Goal: Transaction & Acquisition: Purchase product/service

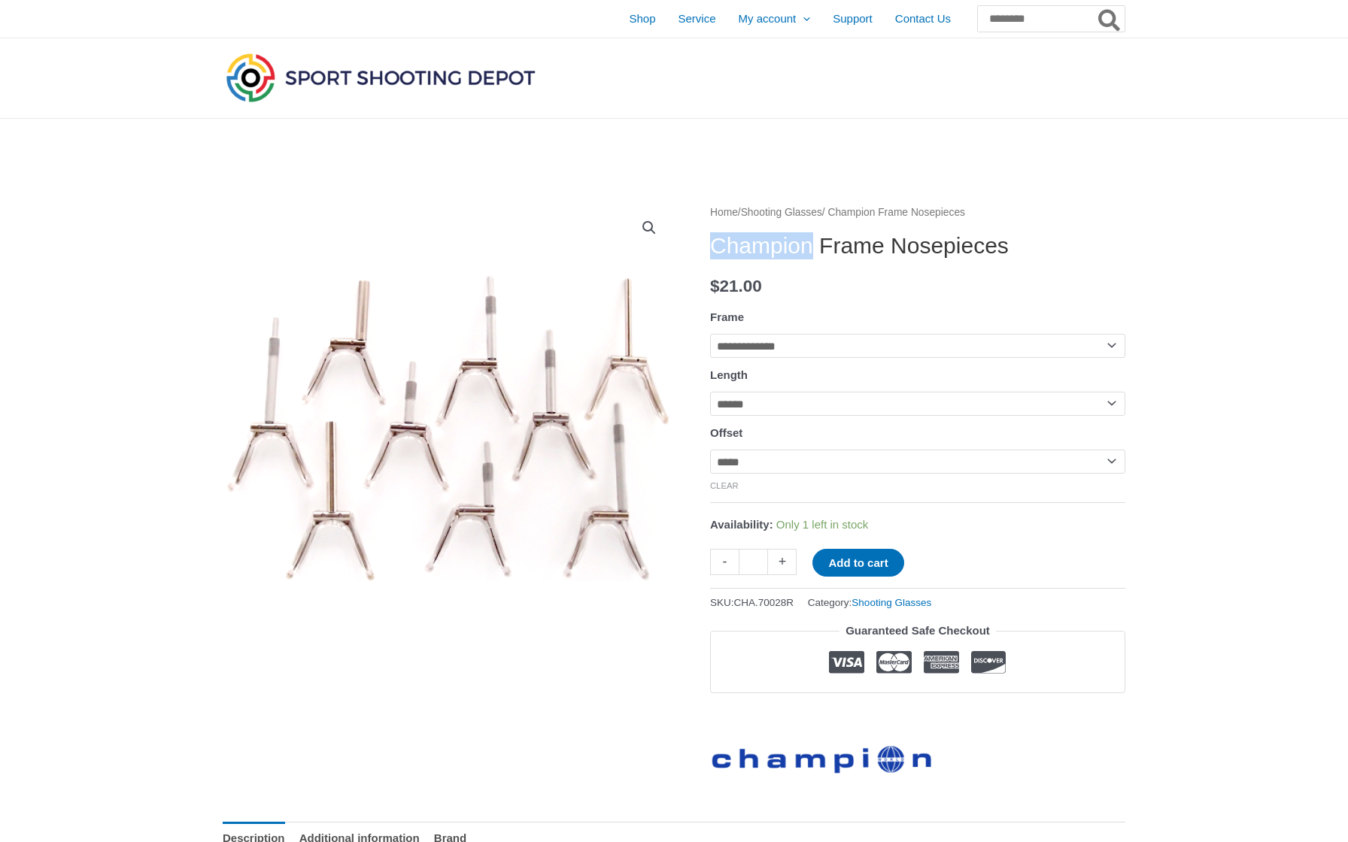
drag, startPoint x: 718, startPoint y: 253, endPoint x: 827, endPoint y: 237, distance: 110.2
click at [827, 237] on h1 "Champion Frame Nosepieces" at bounding box center [917, 245] width 415 height 27
copy h1 "Champion"
click at [1008, 27] on input "Search for:" at bounding box center [1050, 18] width 148 height 27
paste input "********"
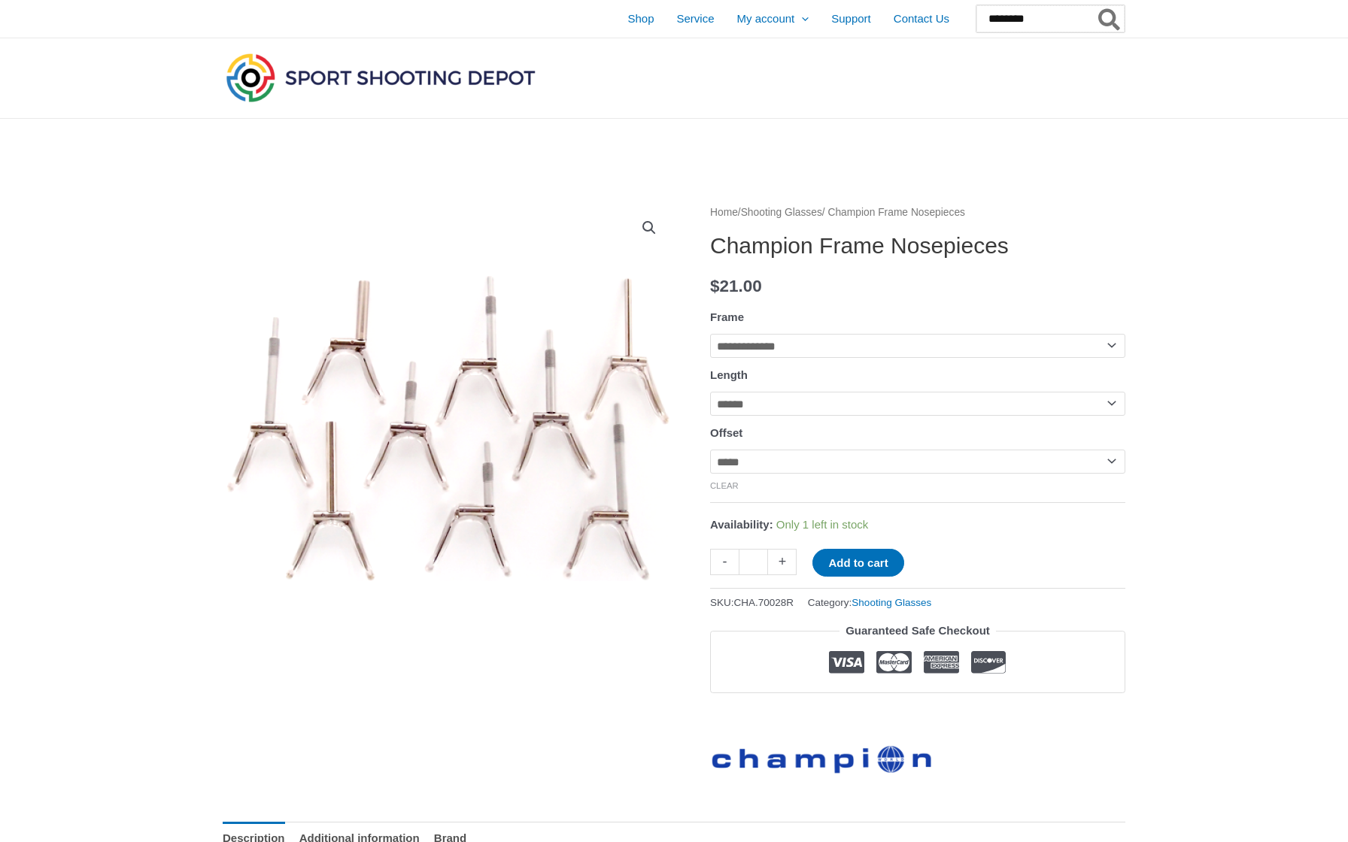
type input "********"
click at [1109, 19] on button "Search" at bounding box center [1109, 18] width 29 height 27
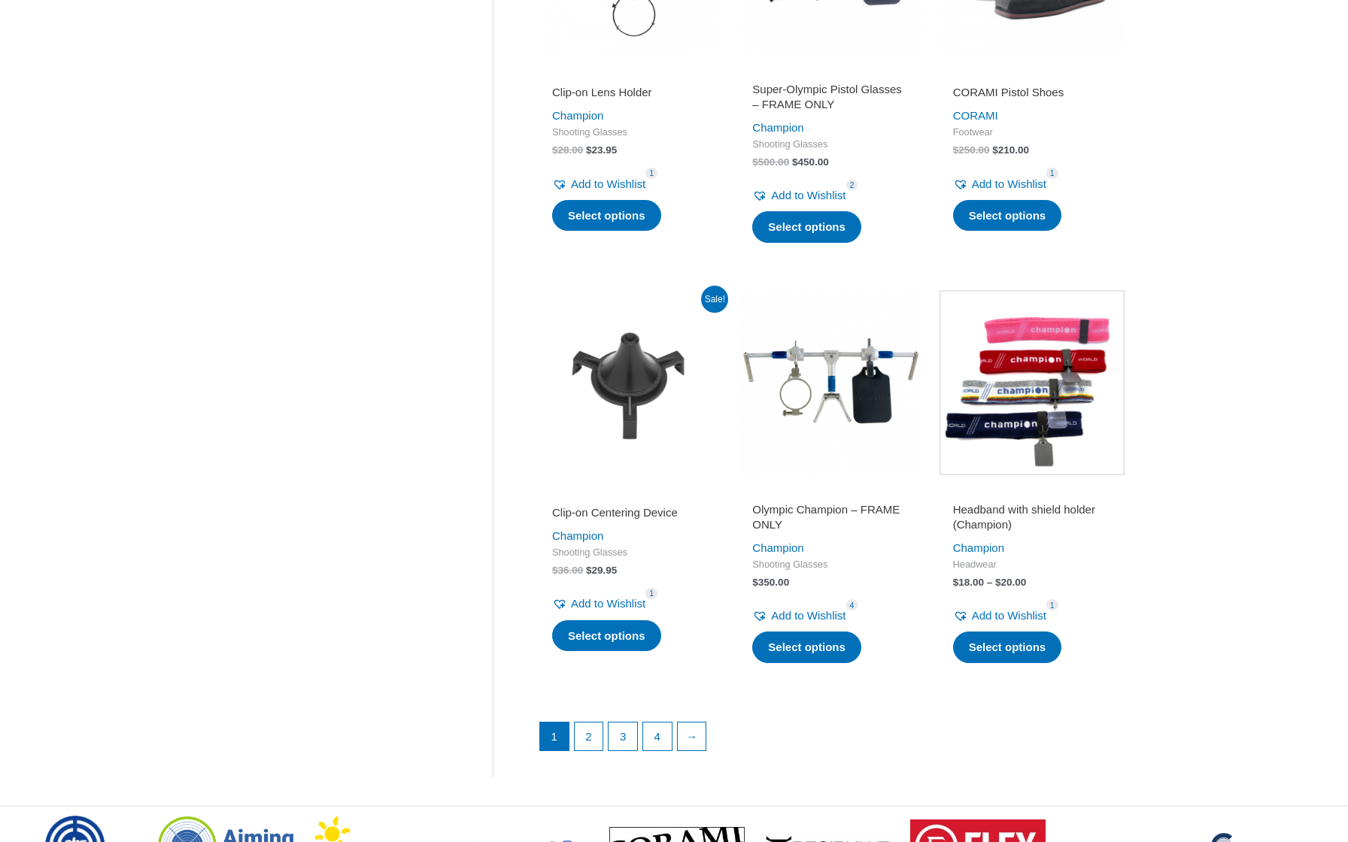
scroll to position [1781, 0]
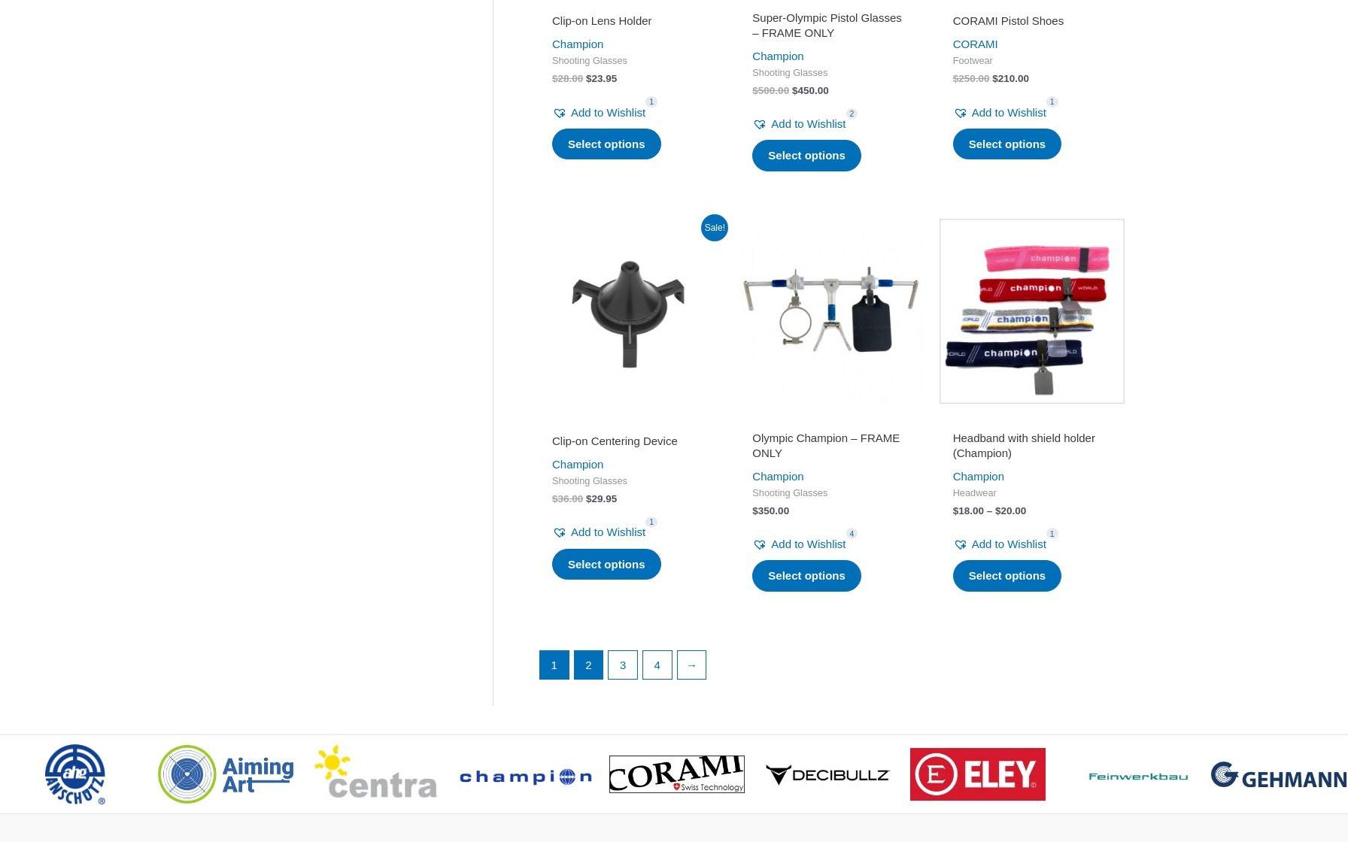
click at [596, 651] on link "2" at bounding box center [589, 665] width 29 height 29
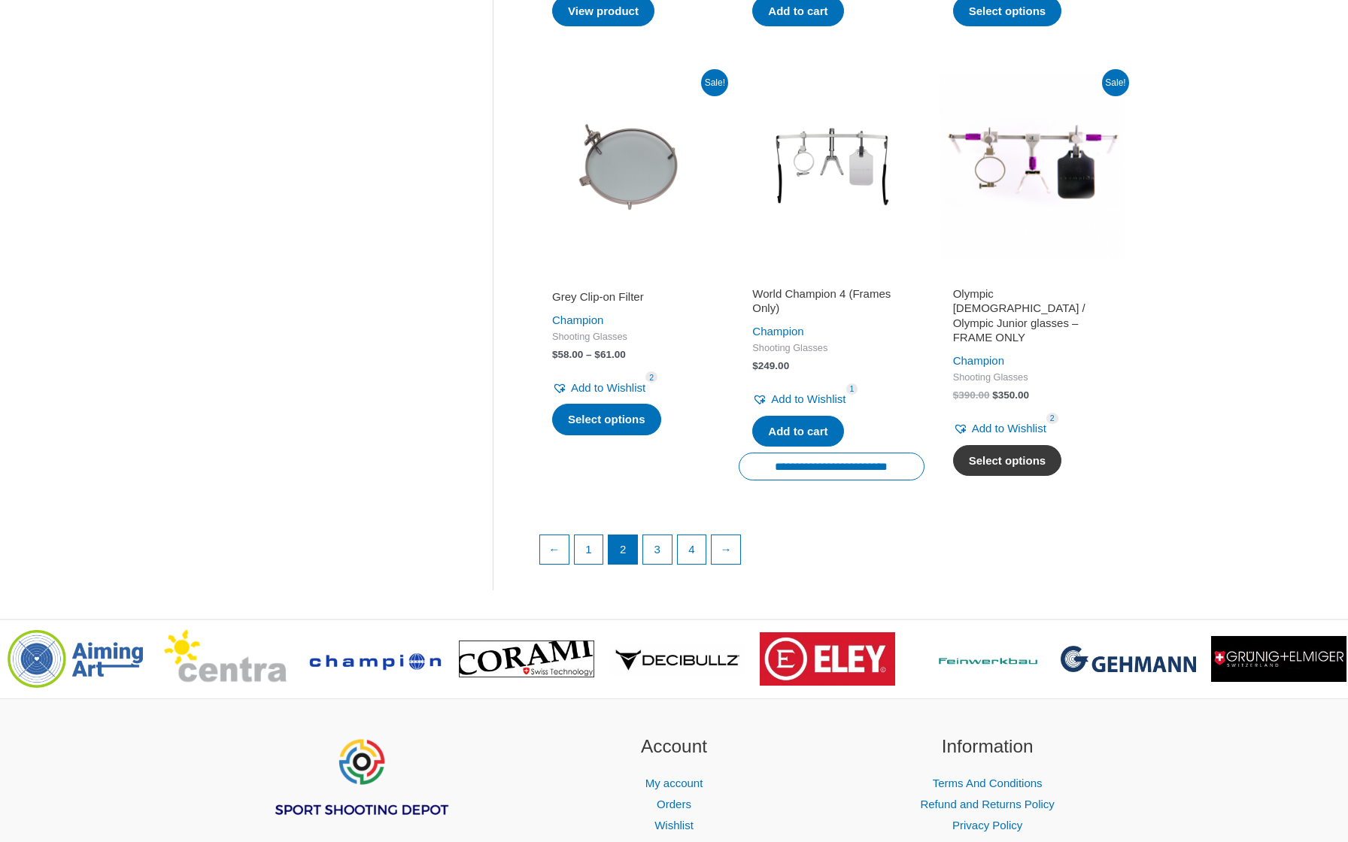
scroll to position [1947, 0]
click at [662, 547] on link "3" at bounding box center [657, 550] width 29 height 29
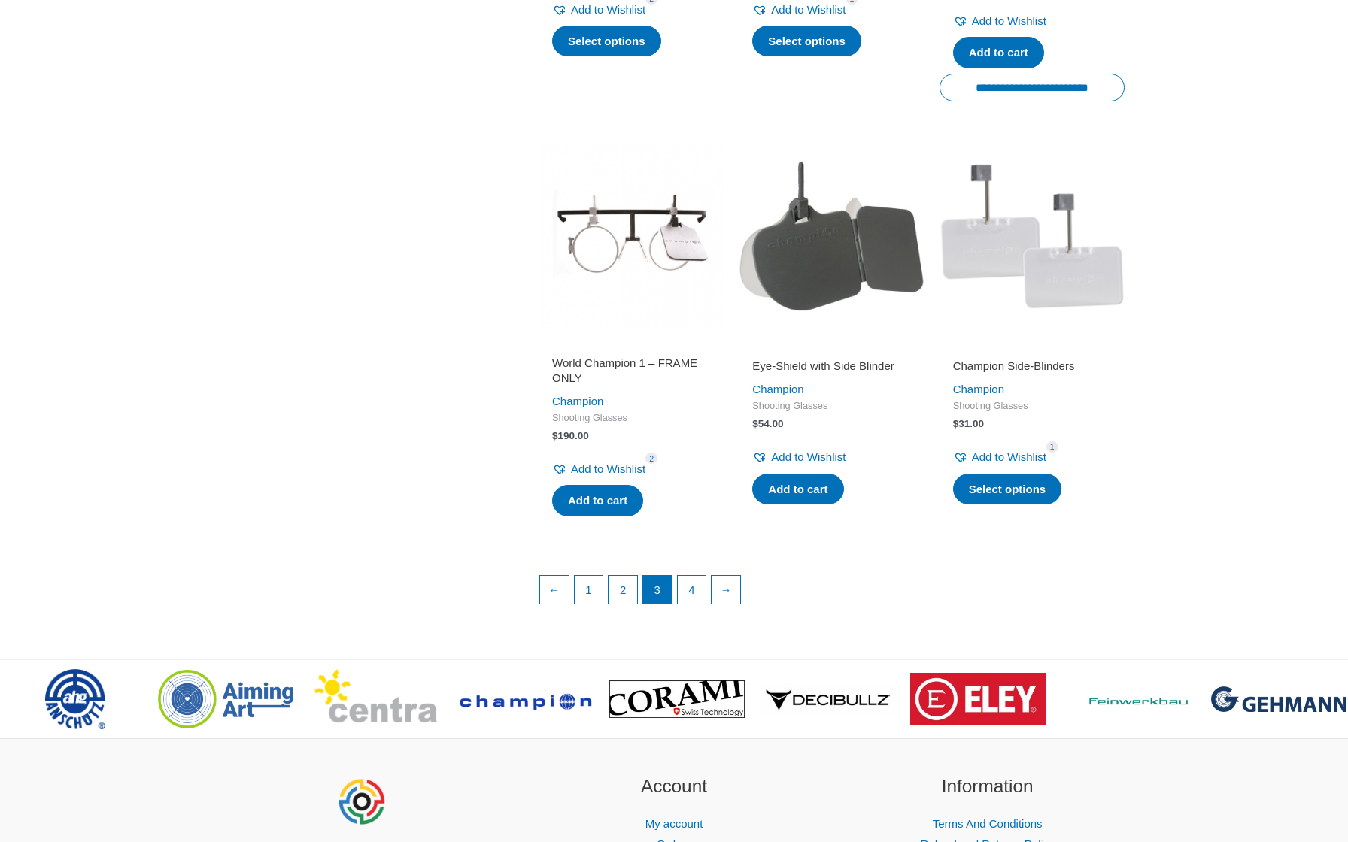
scroll to position [1884, 0]
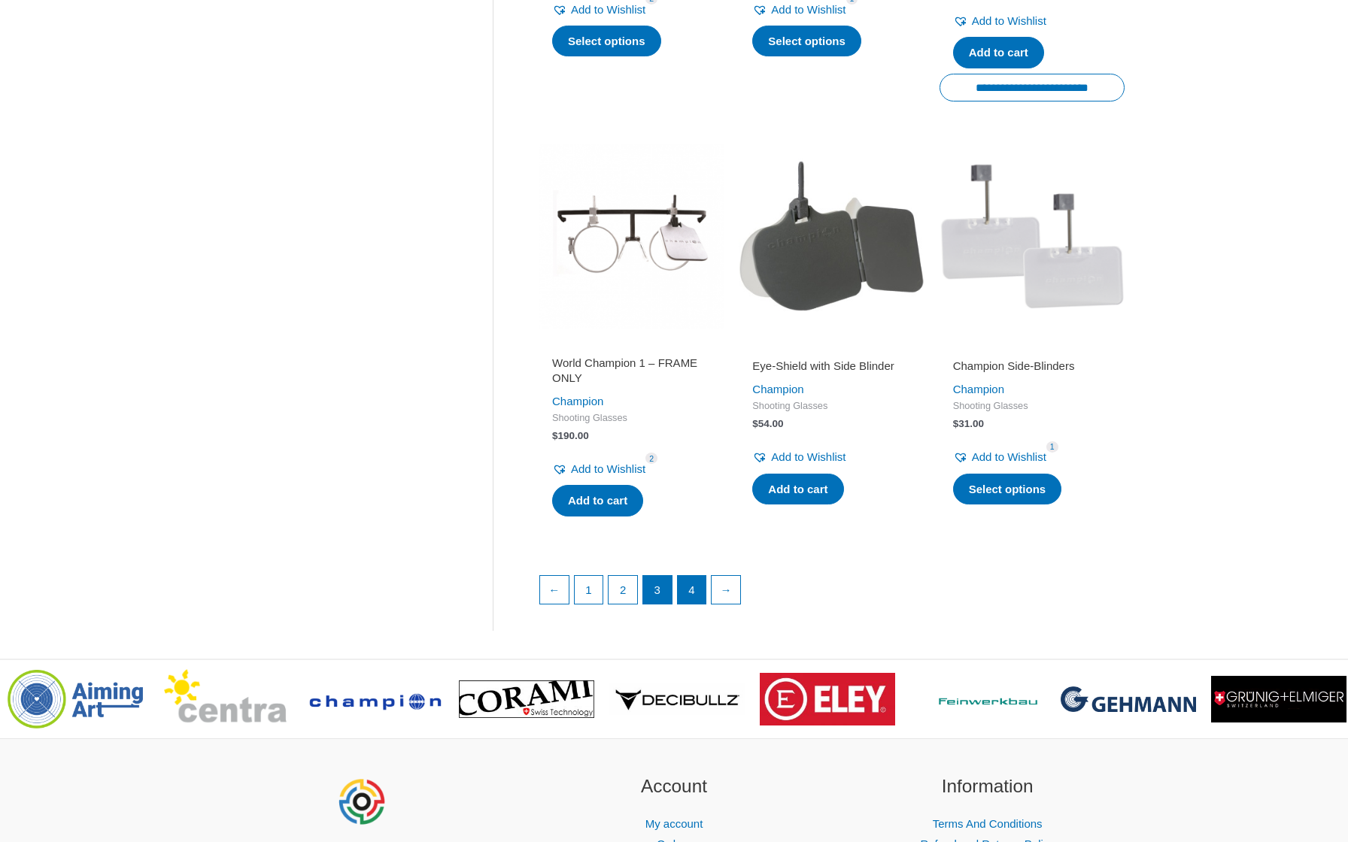
click at [684, 603] on link "4" at bounding box center [692, 590] width 29 height 29
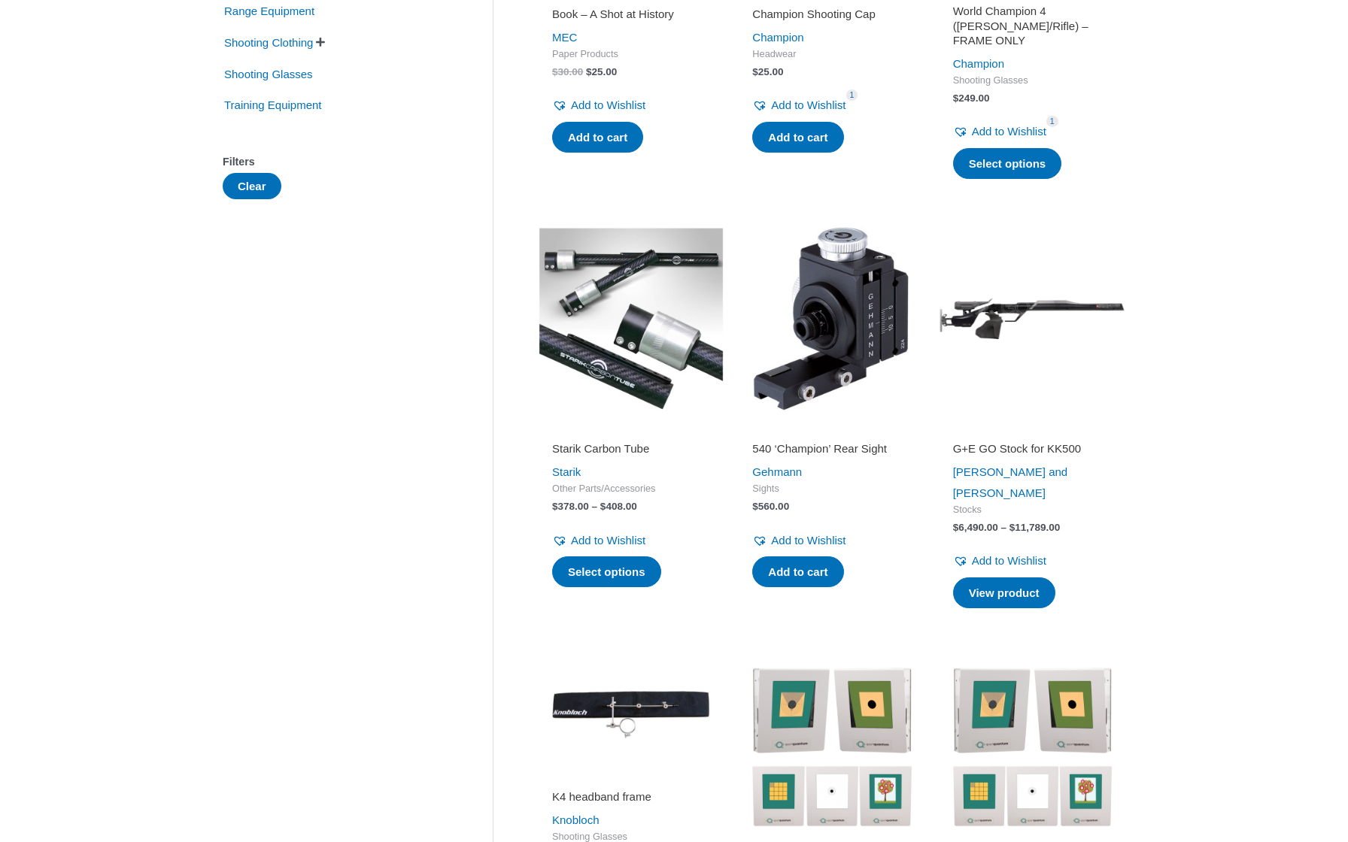
scroll to position [529, 0]
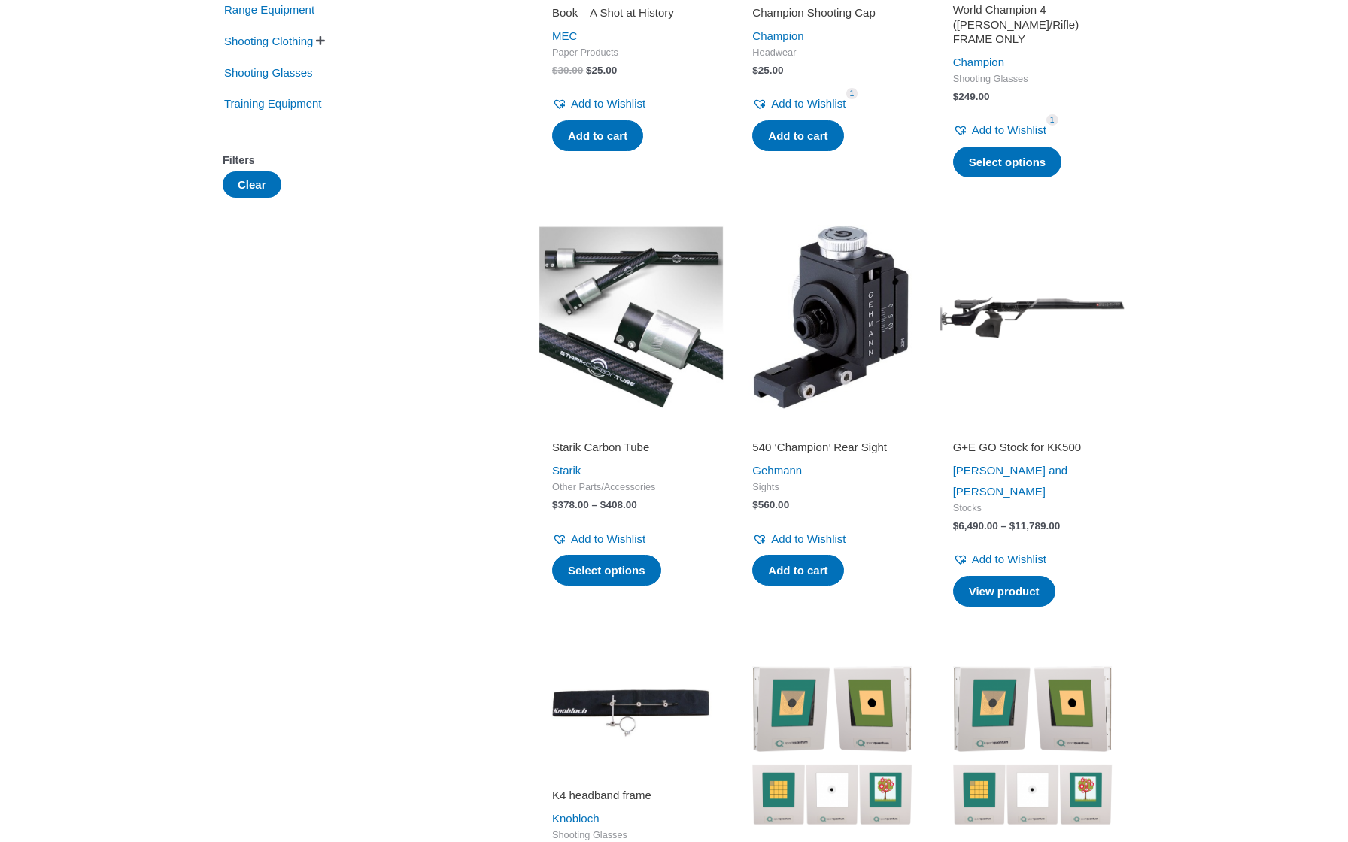
click at [671, 299] on img at bounding box center [631, 317] width 185 height 185
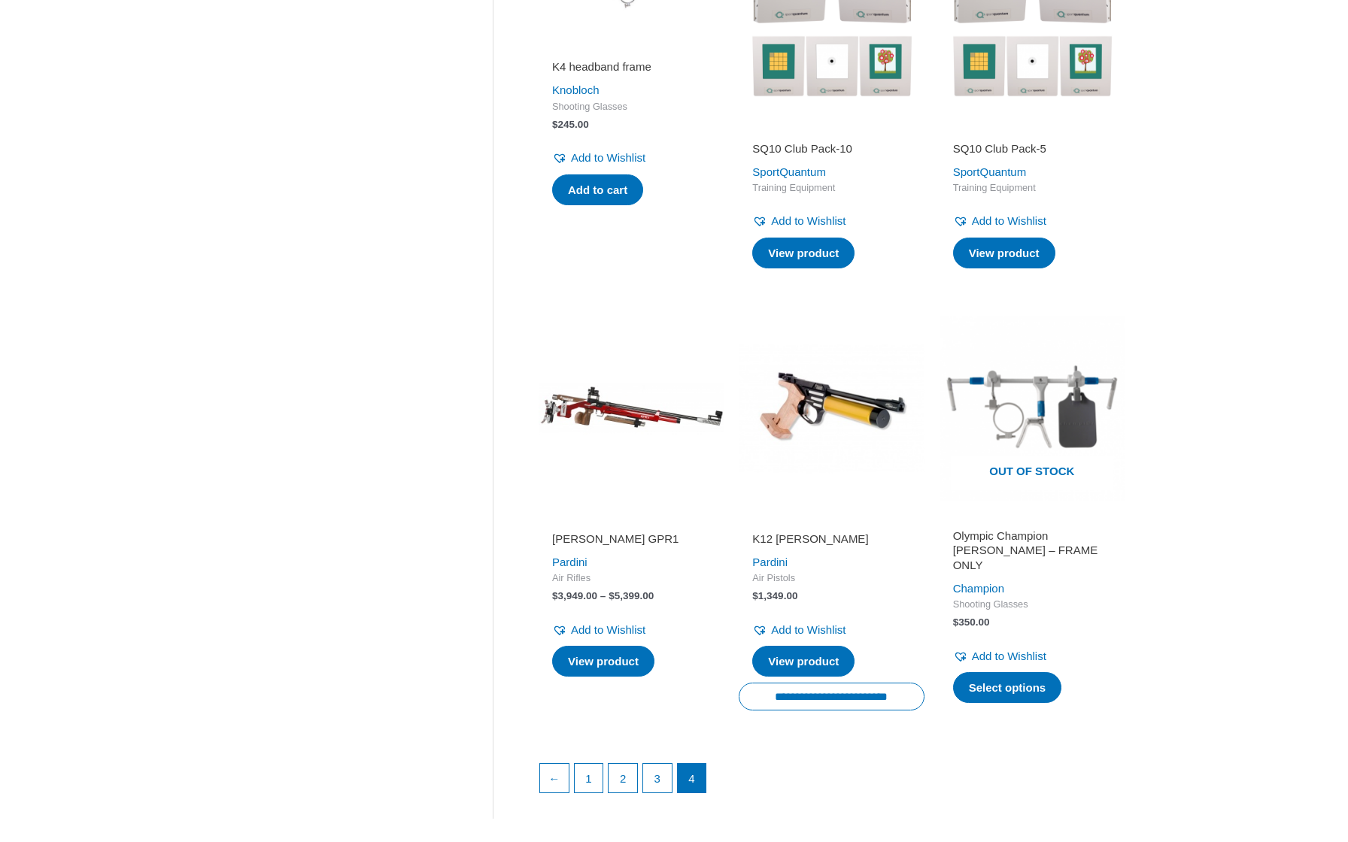
scroll to position [1497, 0]
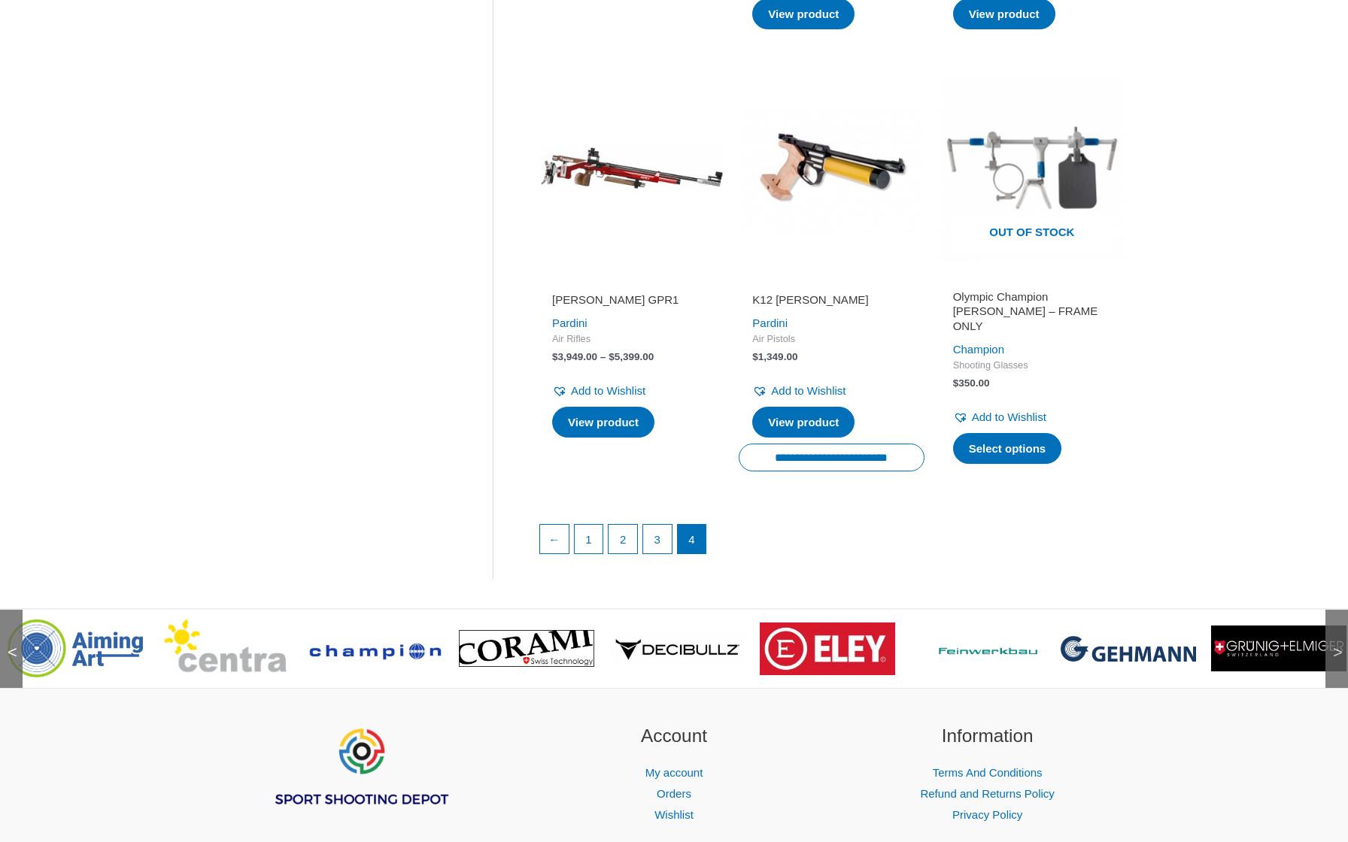
click at [1334, 630] on span ">" at bounding box center [1332, 637] width 15 height 15
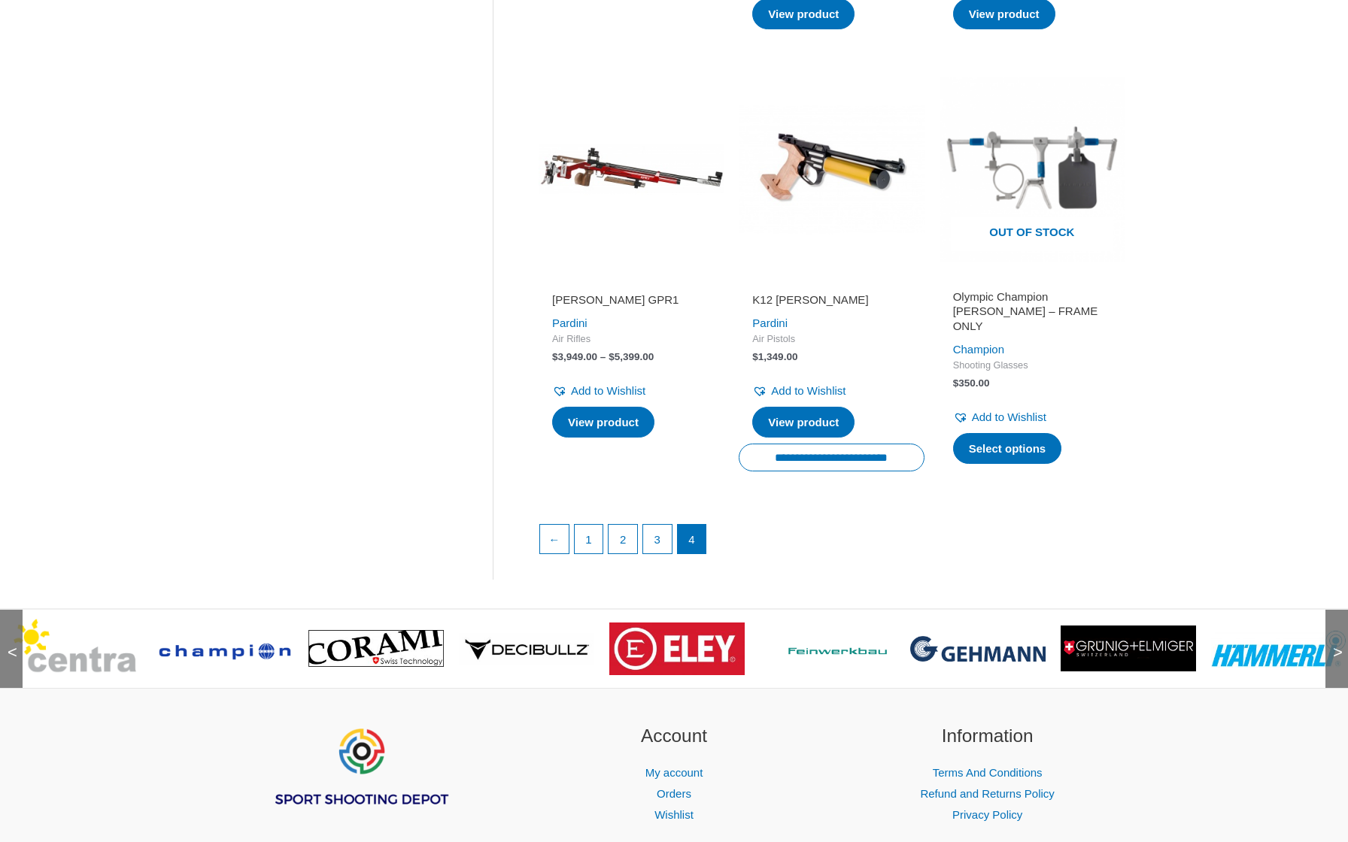
click at [1327, 621] on div ">" at bounding box center [1336, 649] width 23 height 78
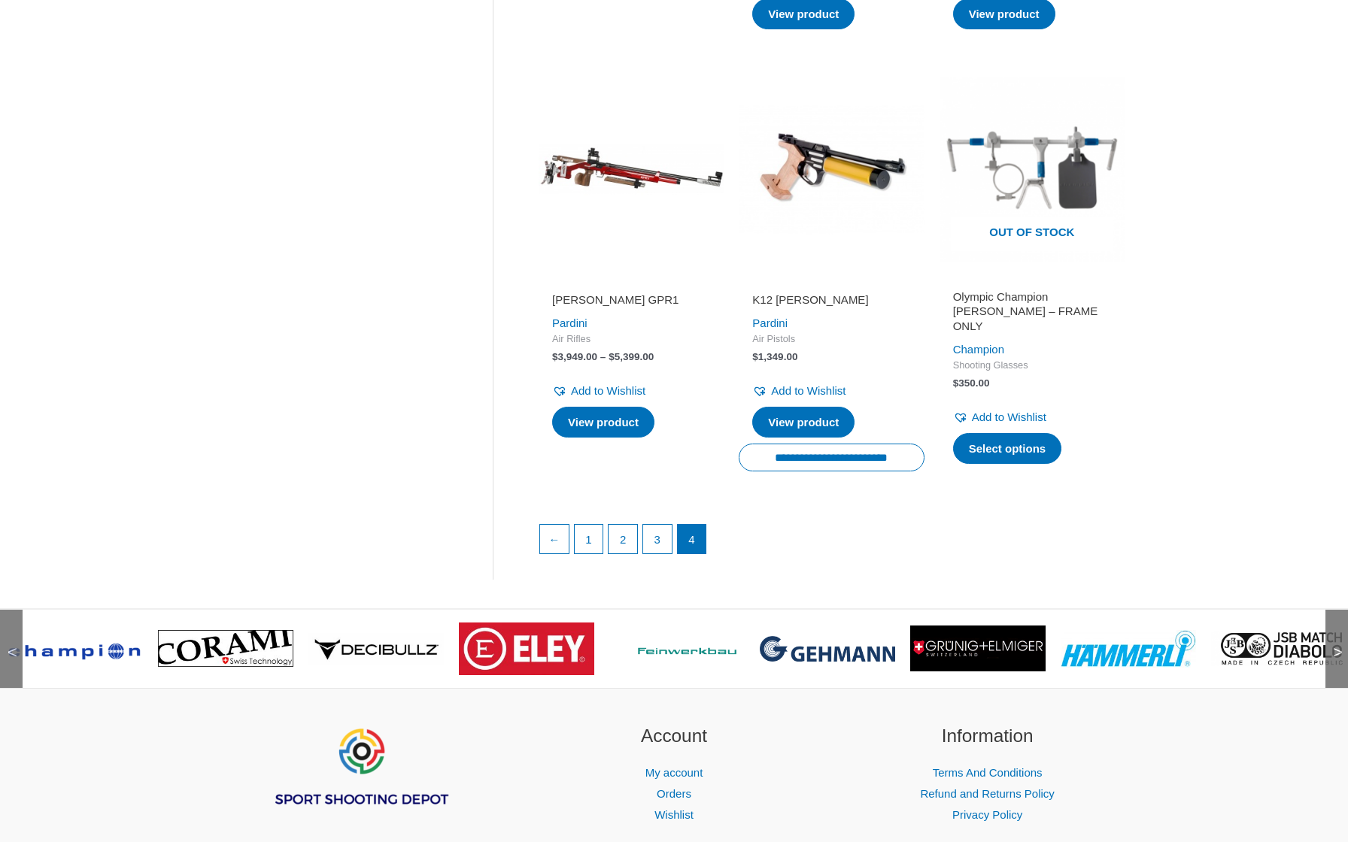
click at [958, 626] on img at bounding box center [977, 649] width 135 height 46
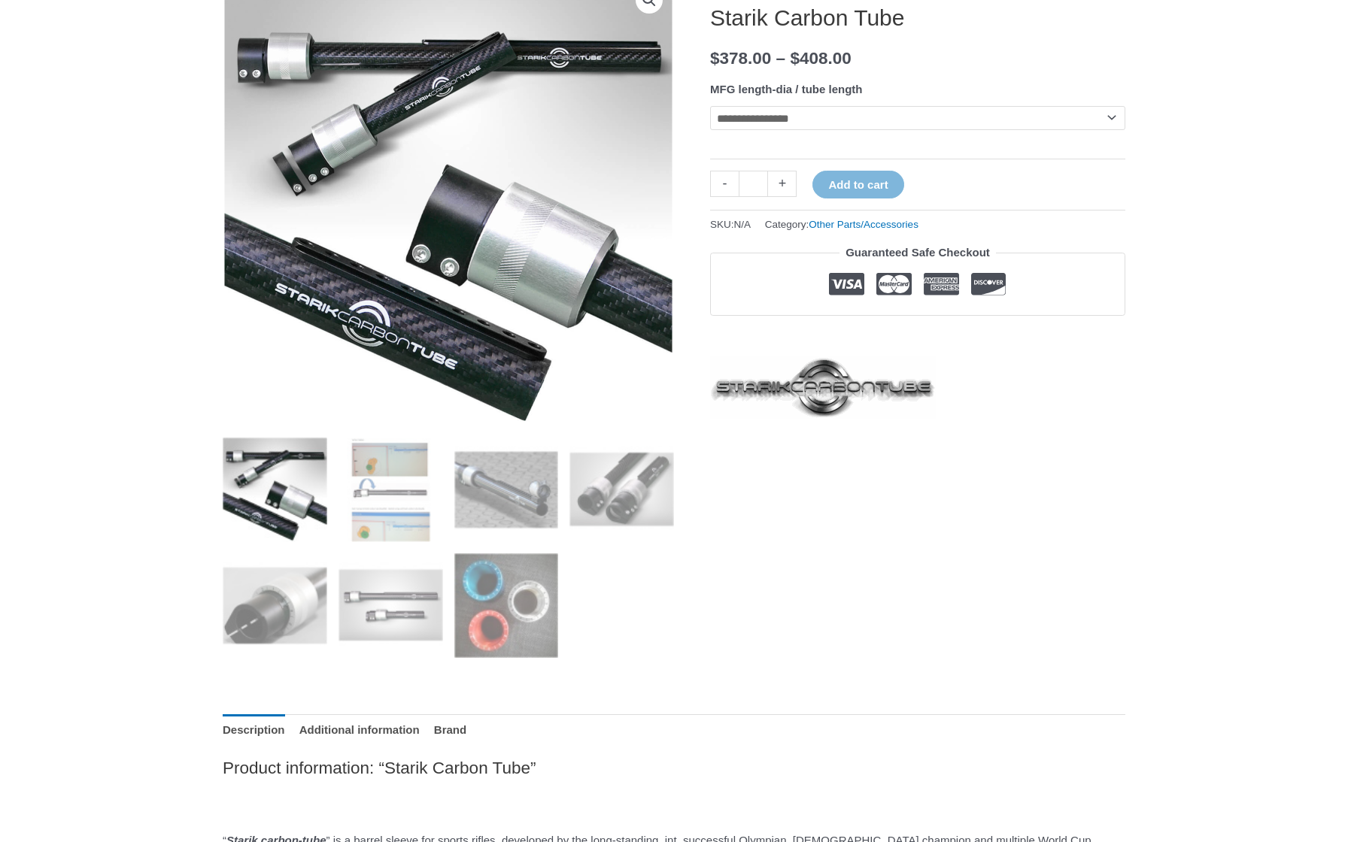
scroll to position [230, 0]
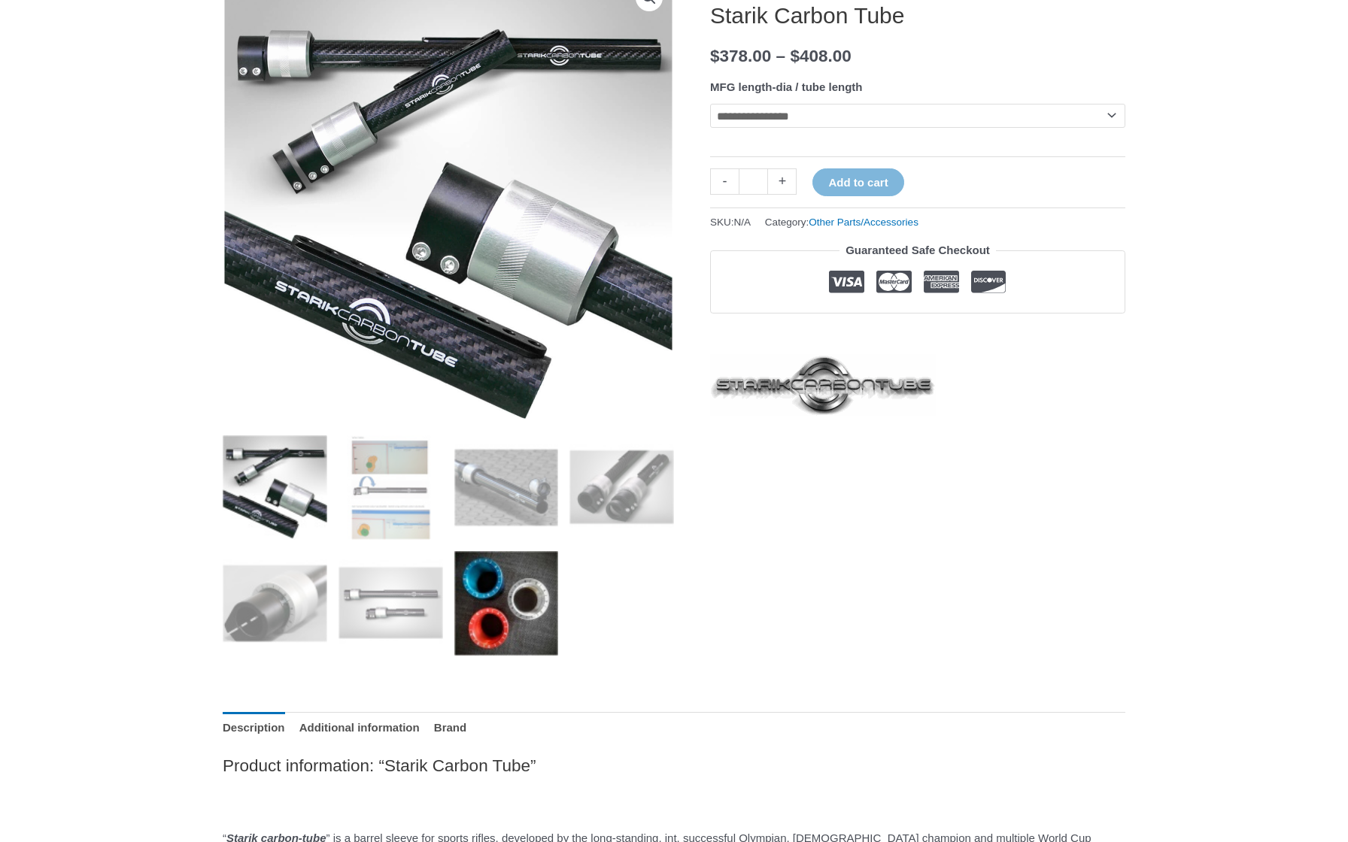
click at [541, 623] on img at bounding box center [506, 603] width 105 height 105
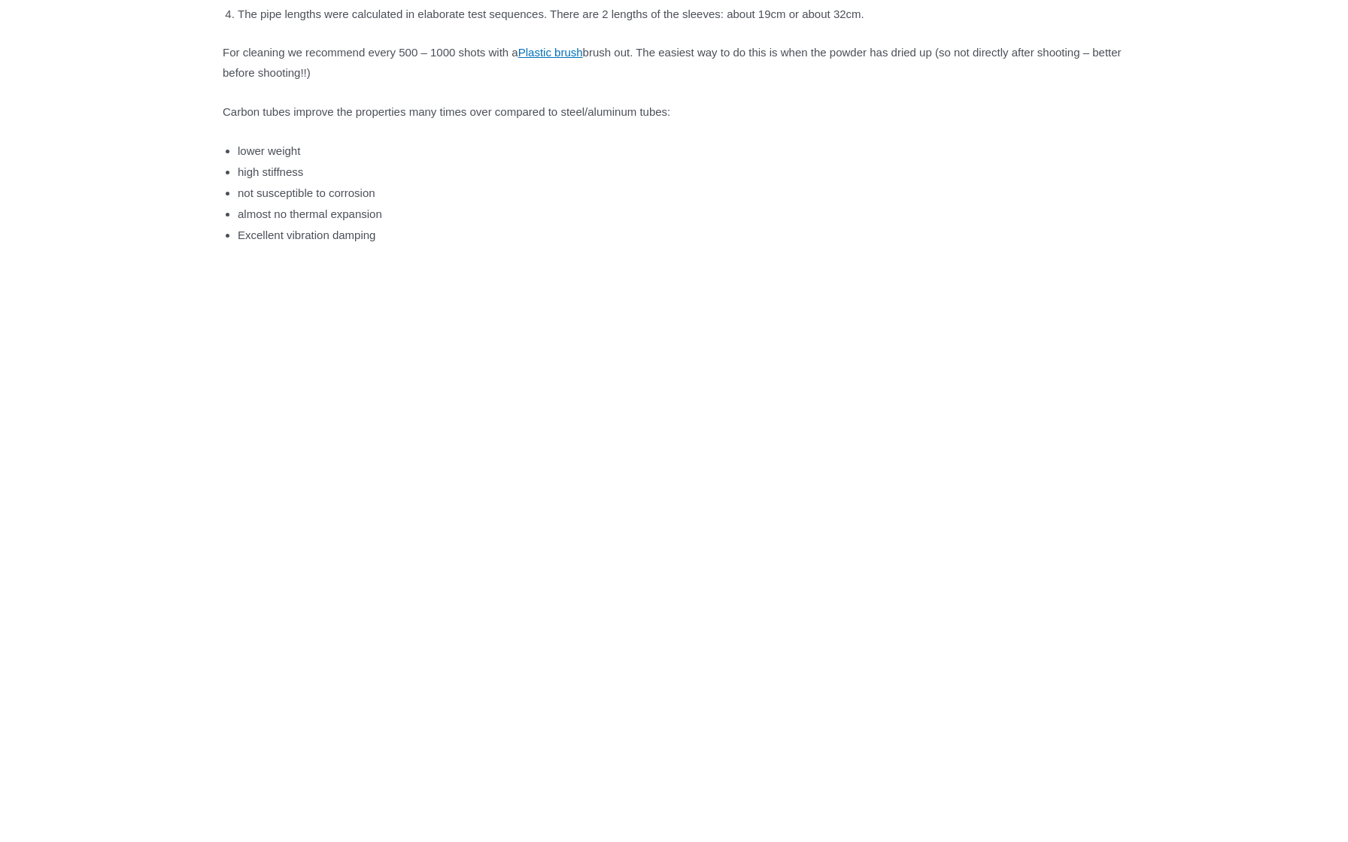
scroll to position [1220, 0]
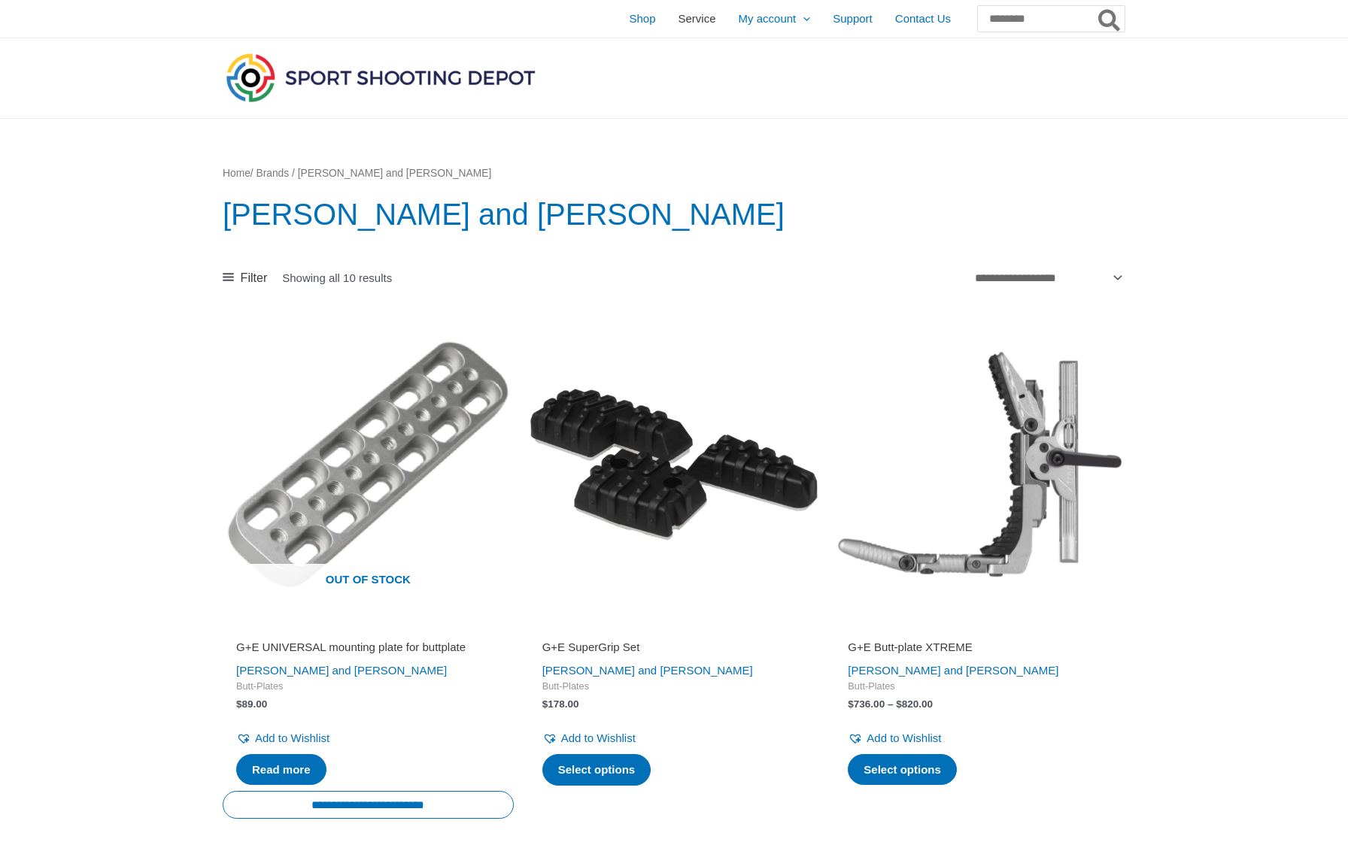
click at [678, 17] on span "Service" at bounding box center [697, 19] width 38 height 38
click at [629, 17] on span "Shop" at bounding box center [642, 19] width 26 height 38
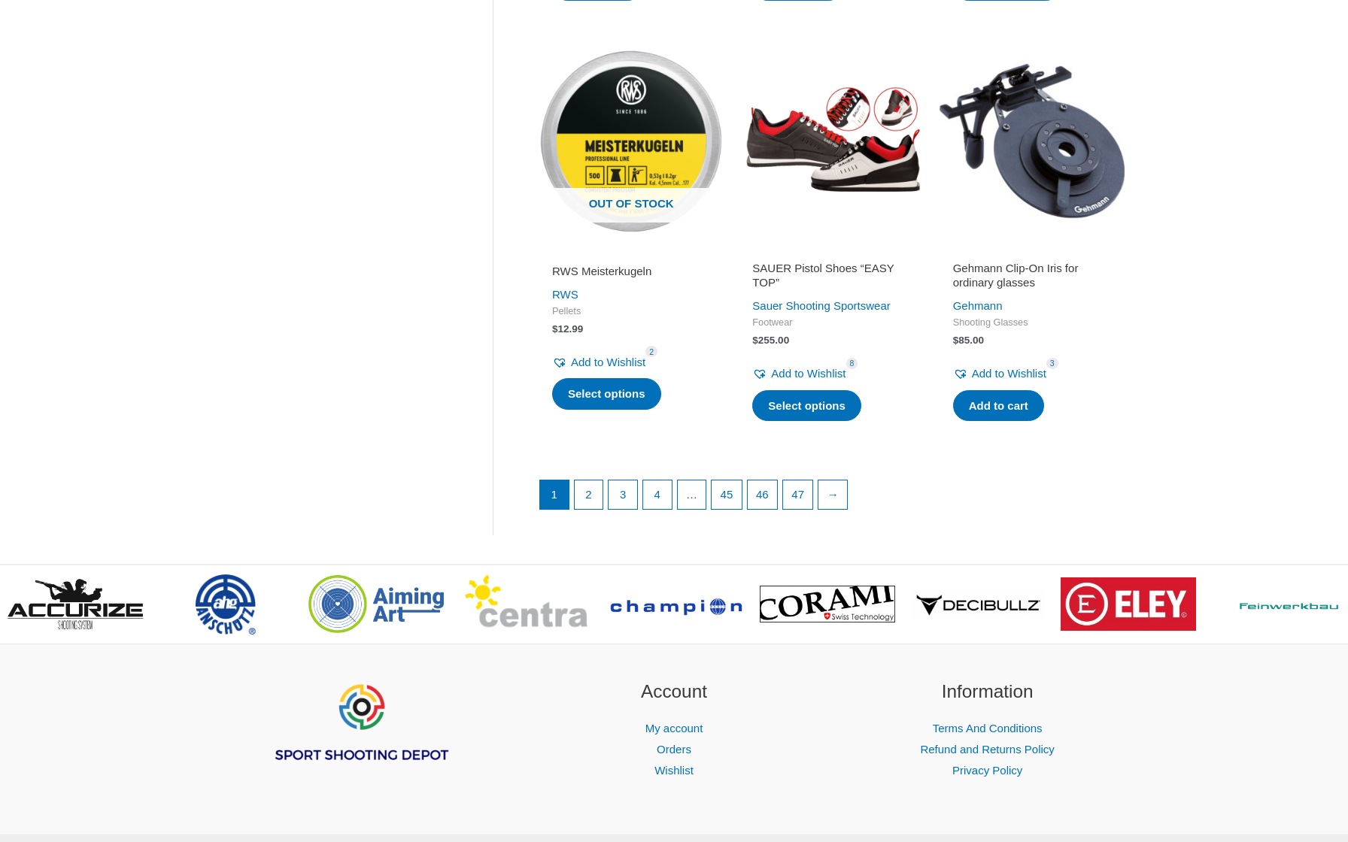
scroll to position [1921, 0]
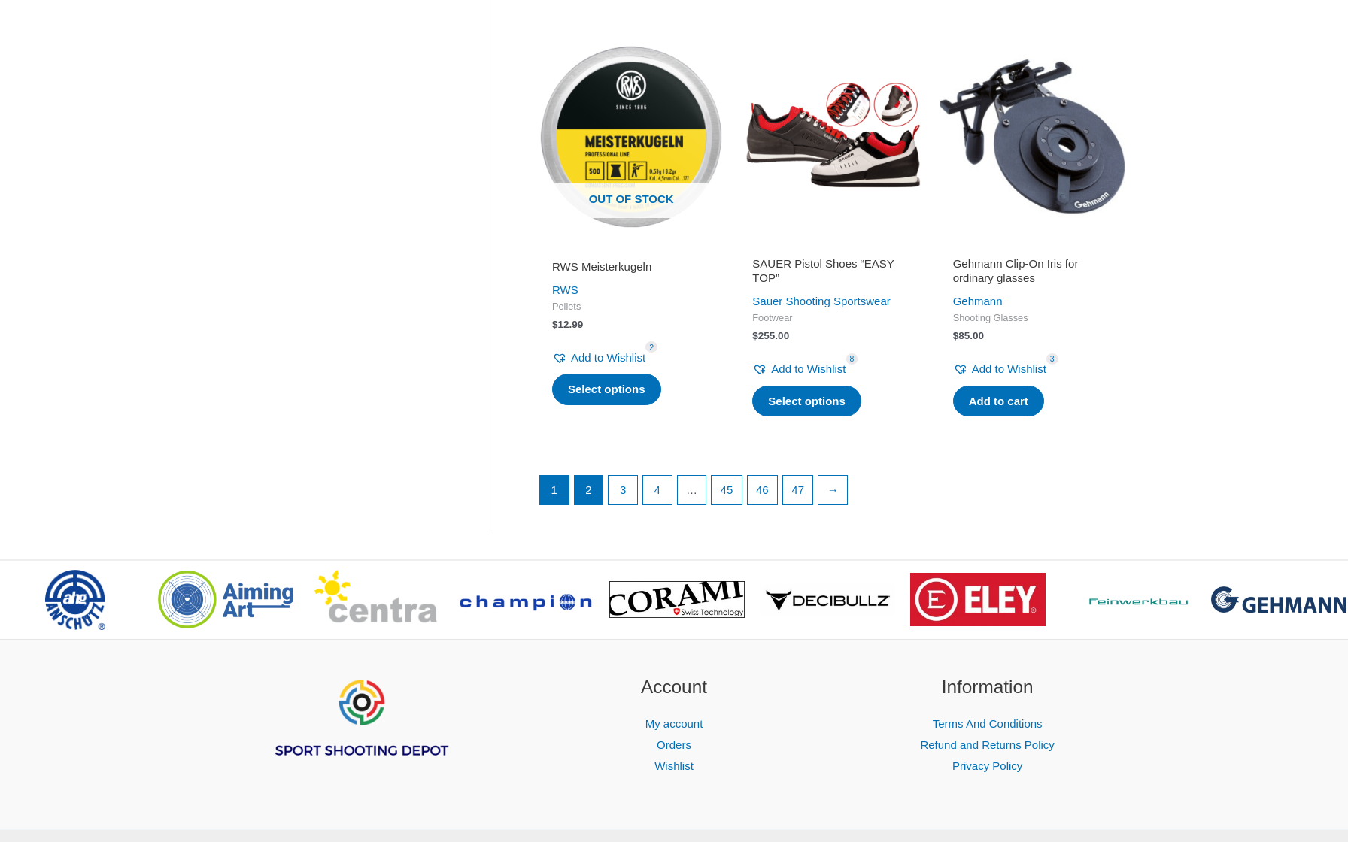
click at [588, 476] on link "2" at bounding box center [589, 490] width 29 height 29
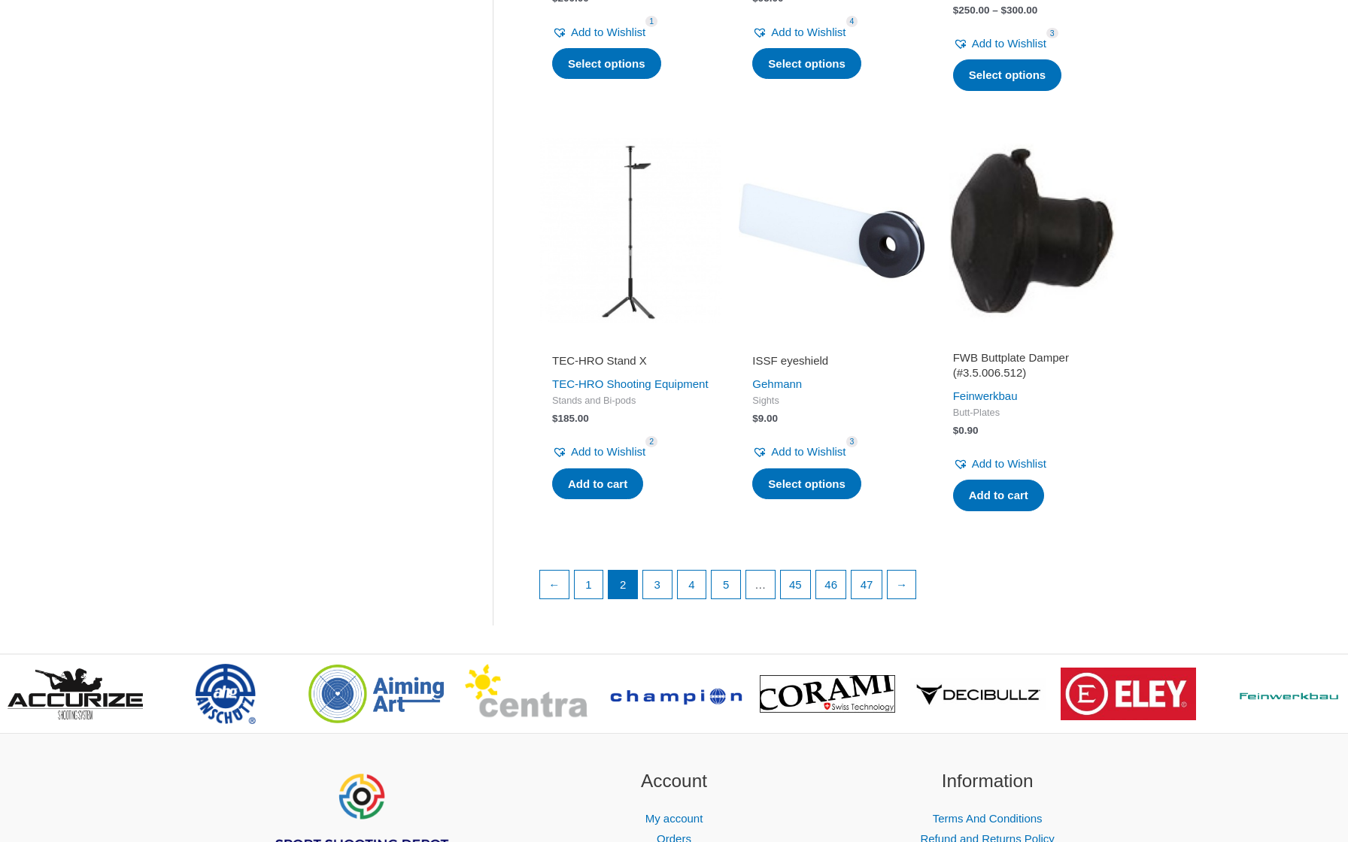
scroll to position [1852, 0]
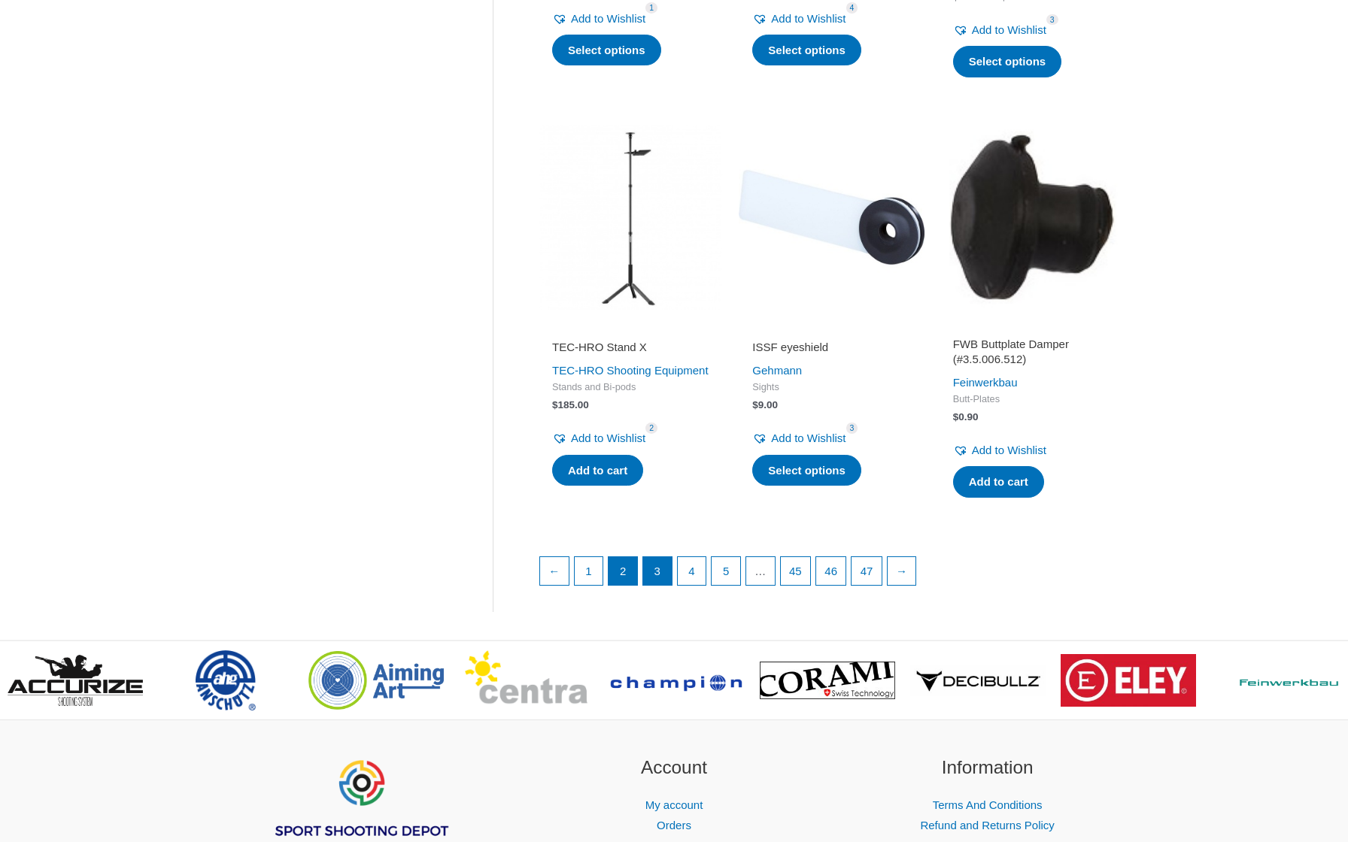
click at [664, 561] on link "3" at bounding box center [657, 571] width 29 height 29
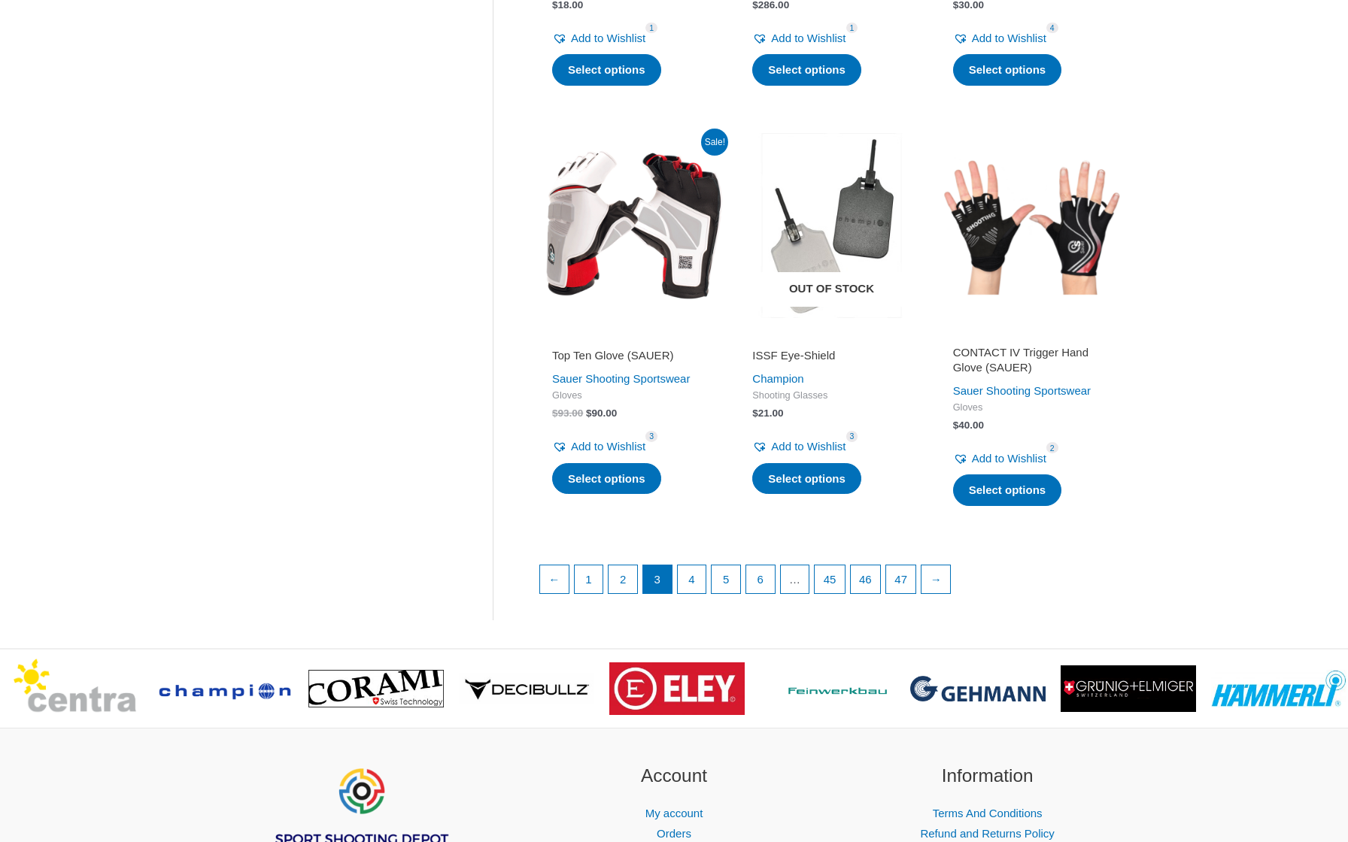
scroll to position [1867, 0]
click at [633, 232] on img at bounding box center [631, 225] width 185 height 185
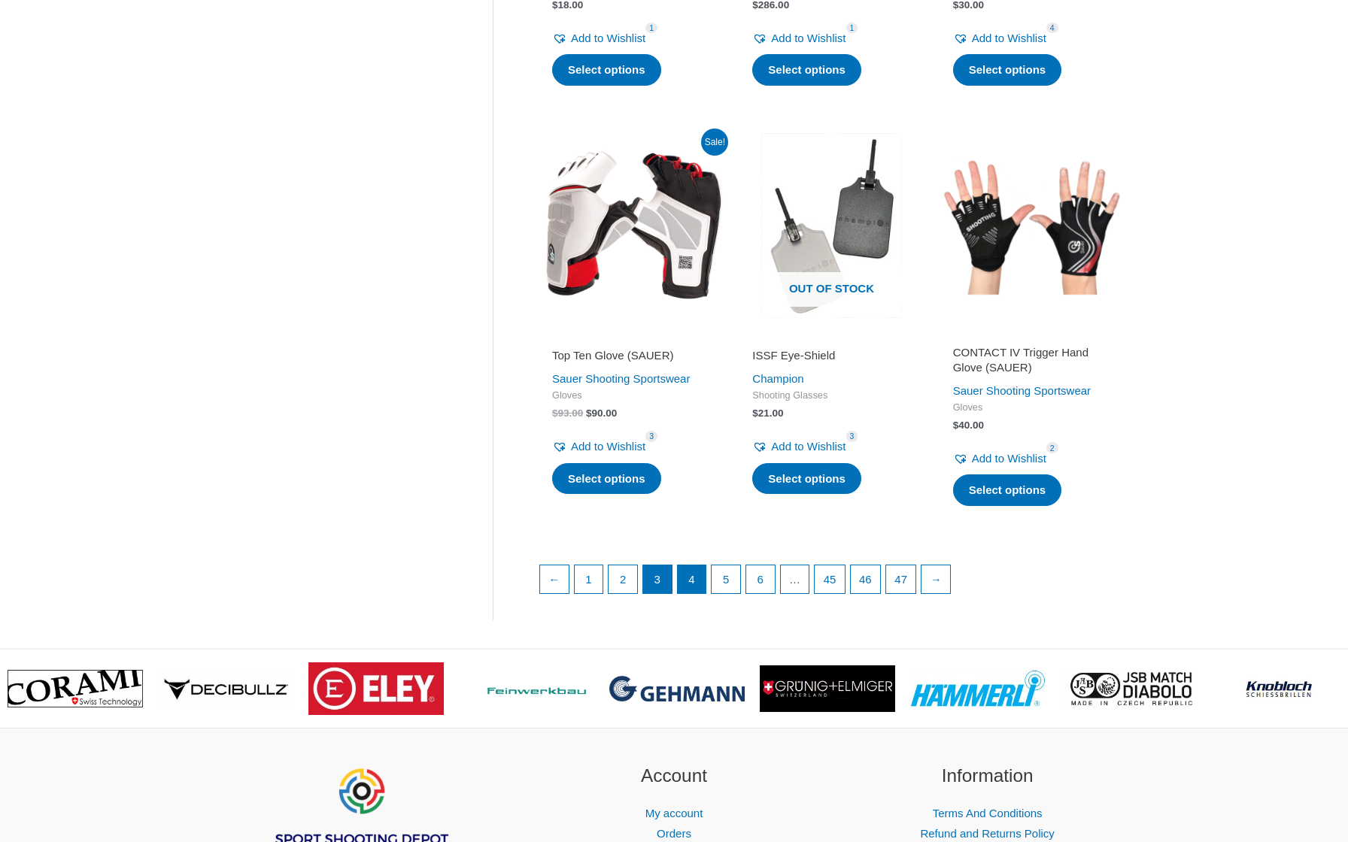
click at [685, 594] on link "4" at bounding box center [692, 580] width 29 height 29
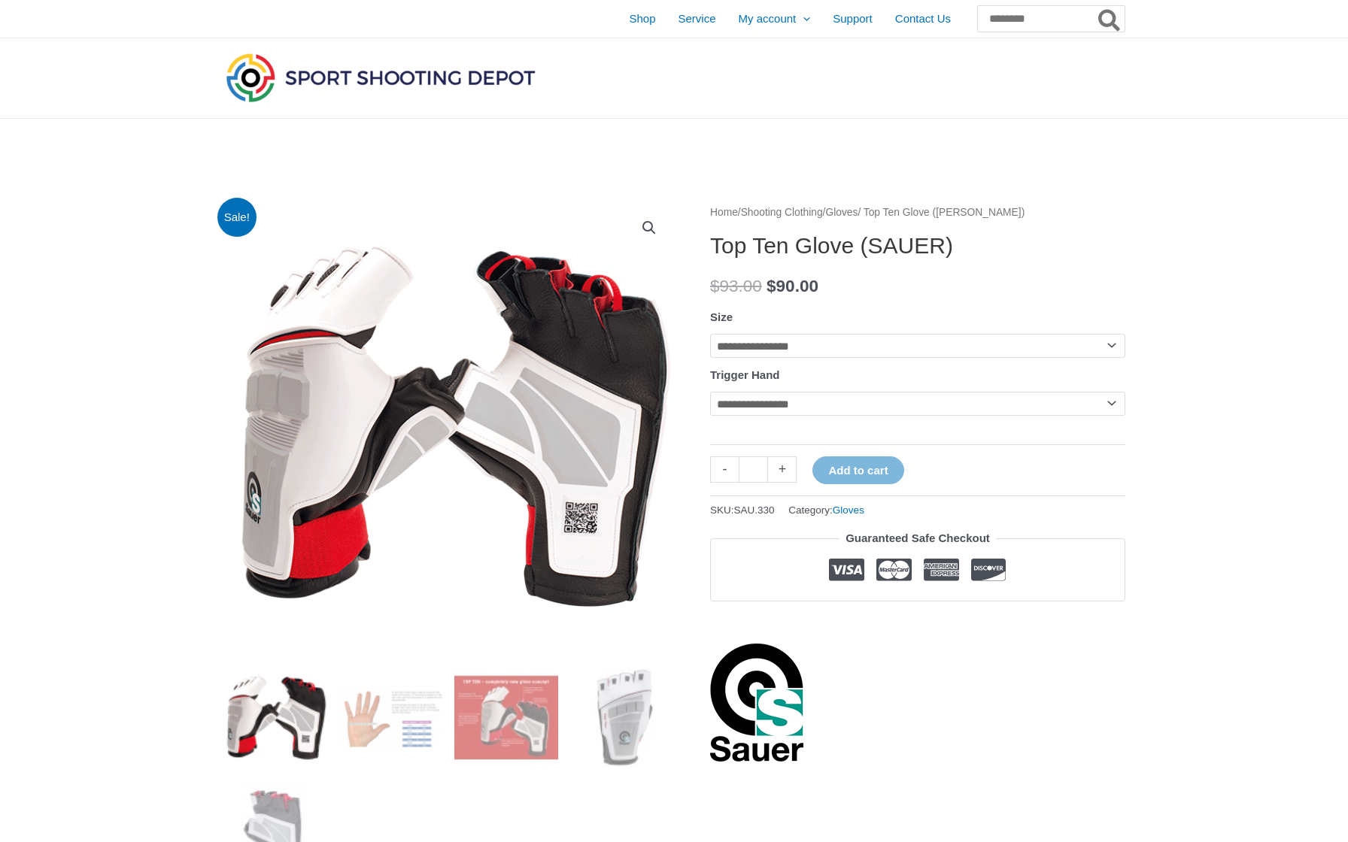
click at [454, 303] on img at bounding box center [448, 428] width 451 height 451
click at [858, 420] on td "**********" at bounding box center [917, 415] width 415 height 47
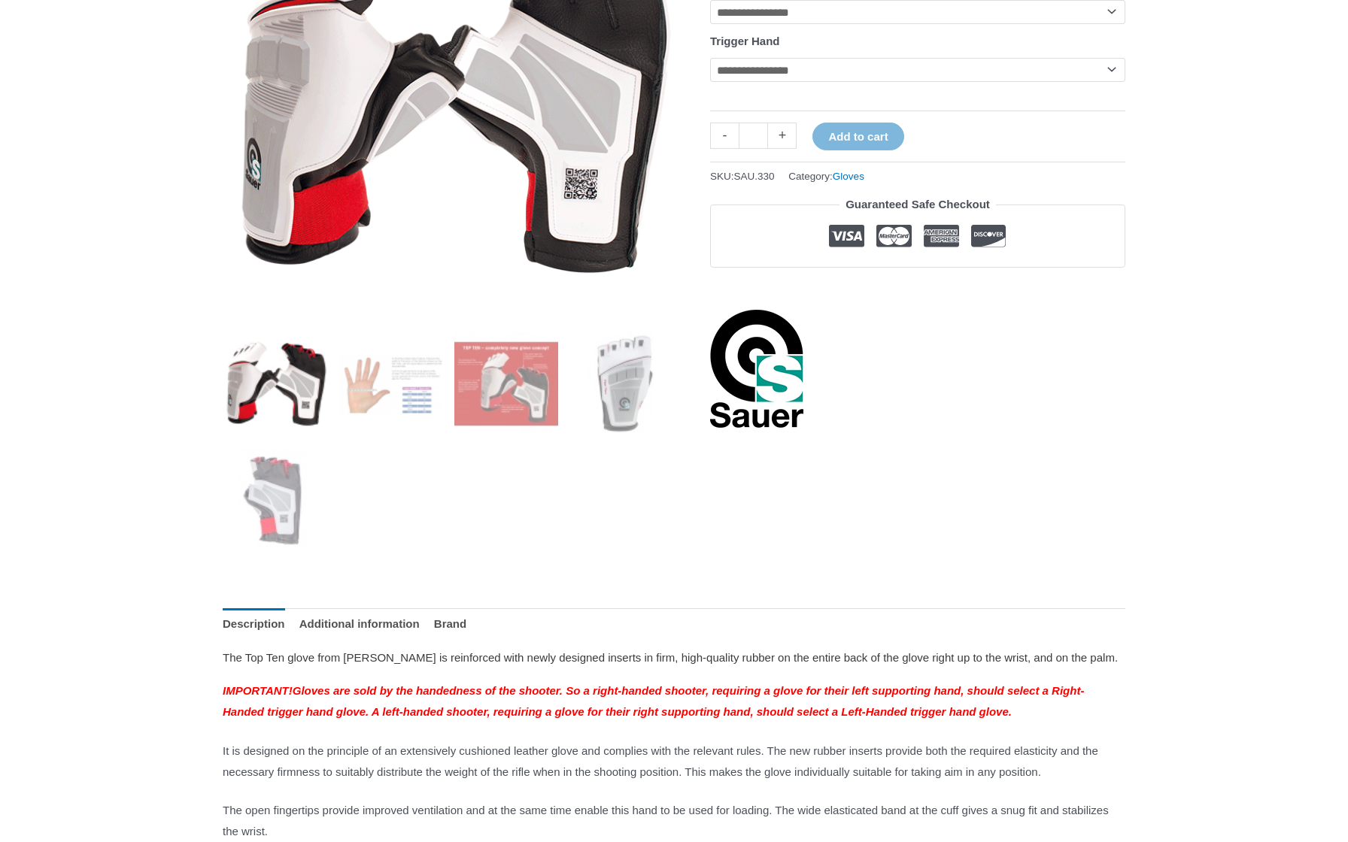
scroll to position [331, 0]
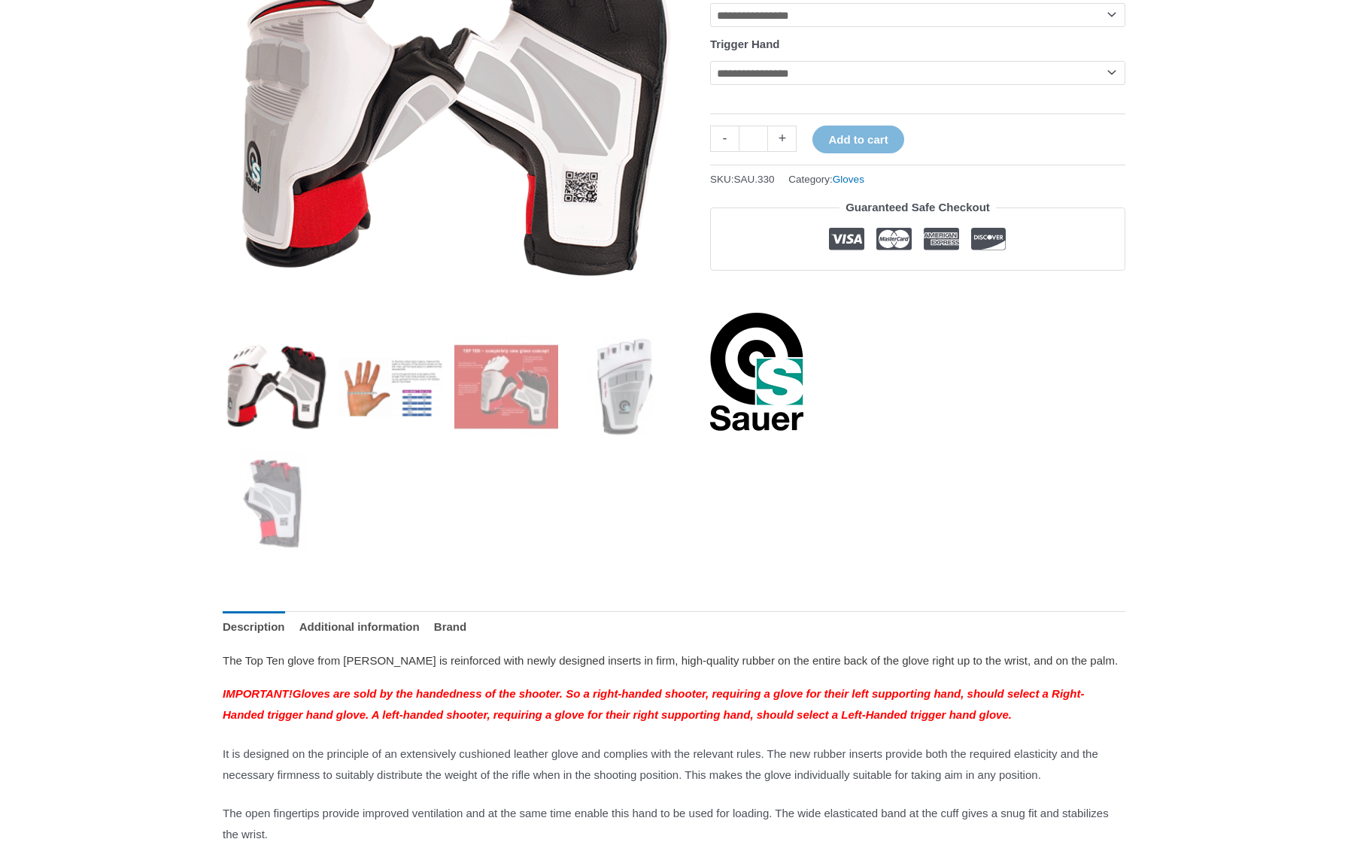
click at [373, 397] on img at bounding box center [390, 387] width 105 height 105
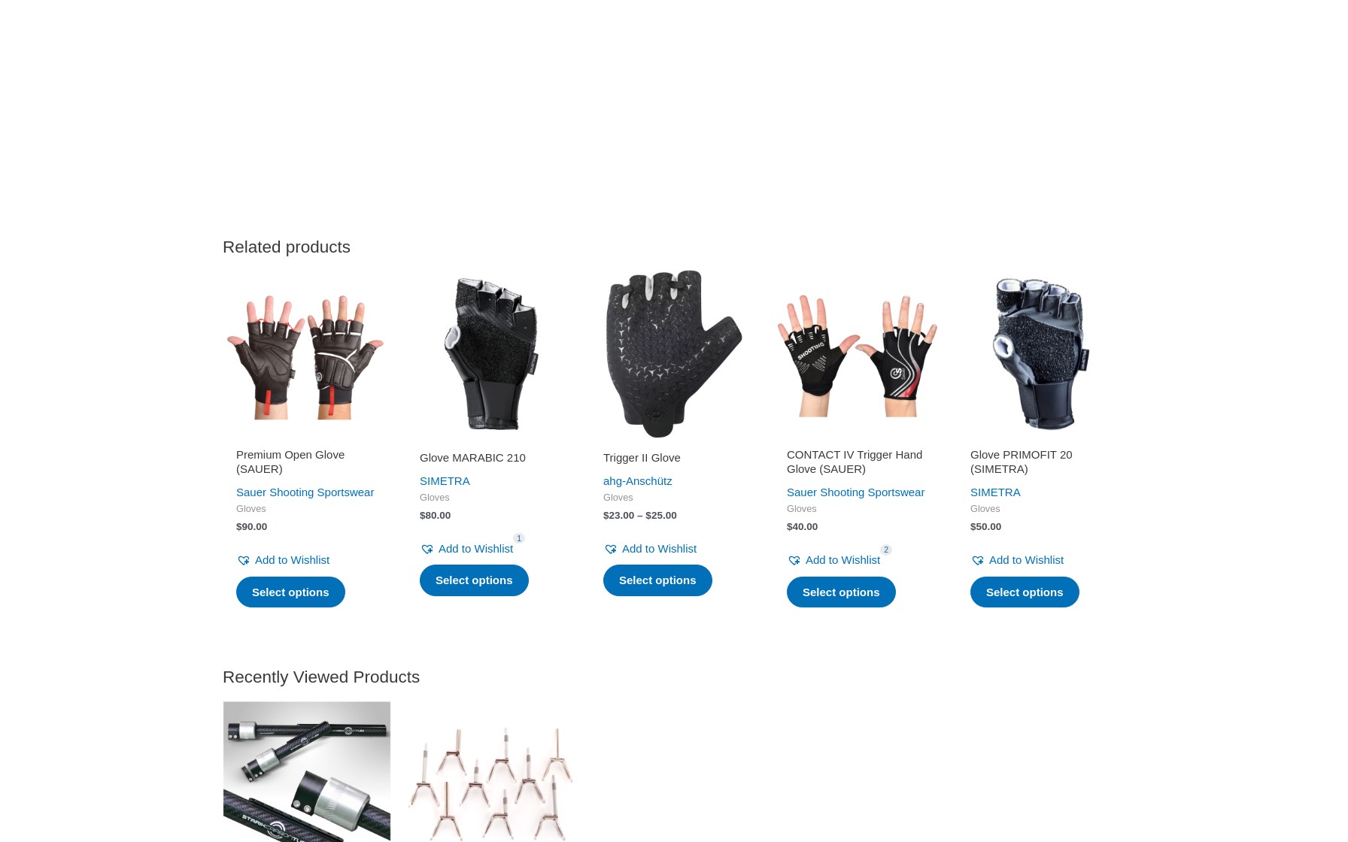
scroll to position [1700, 0]
